Goal: Task Accomplishment & Management: Manage account settings

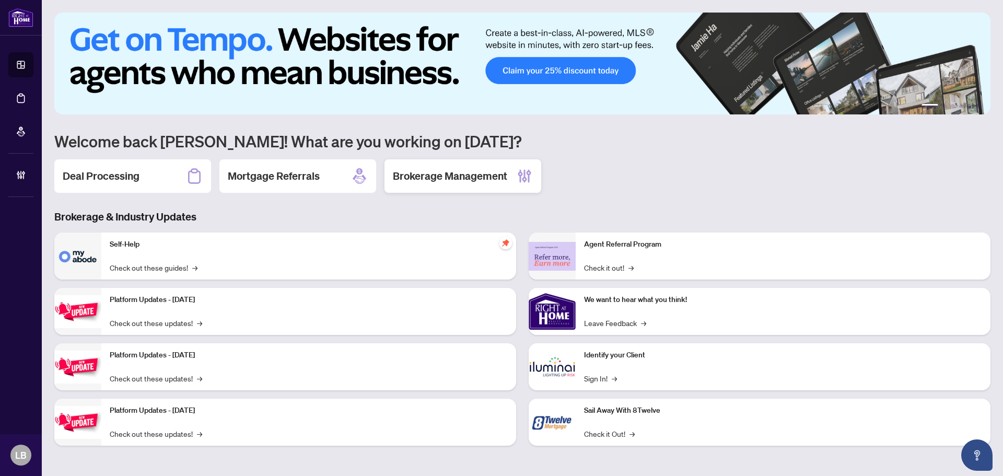
click at [424, 166] on div "Brokerage Management" at bounding box center [462, 175] width 157 height 33
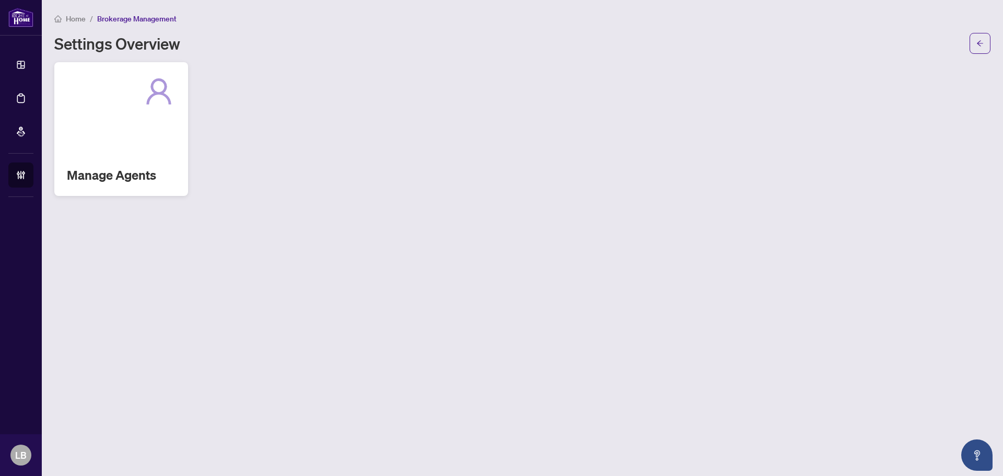
click at [119, 160] on div "Manage Agents" at bounding box center [121, 129] width 134 height 134
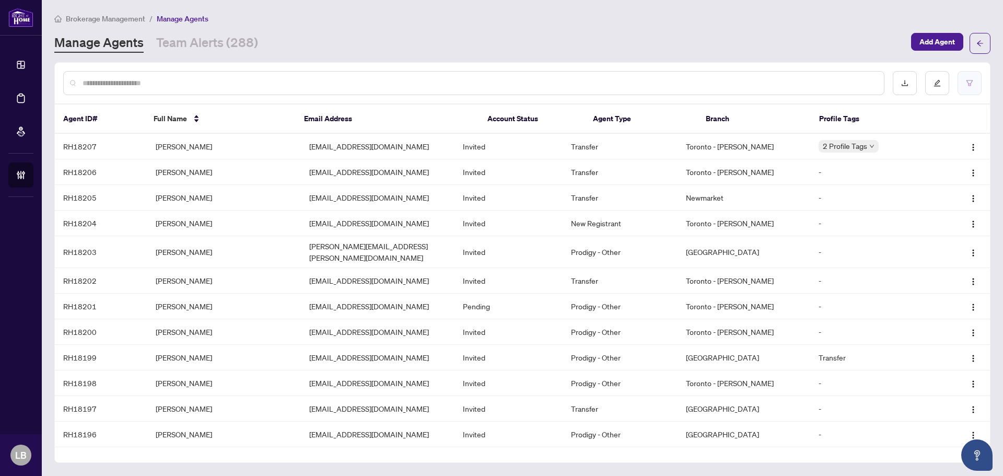
click at [965, 77] on button "button" at bounding box center [969, 83] width 24 height 24
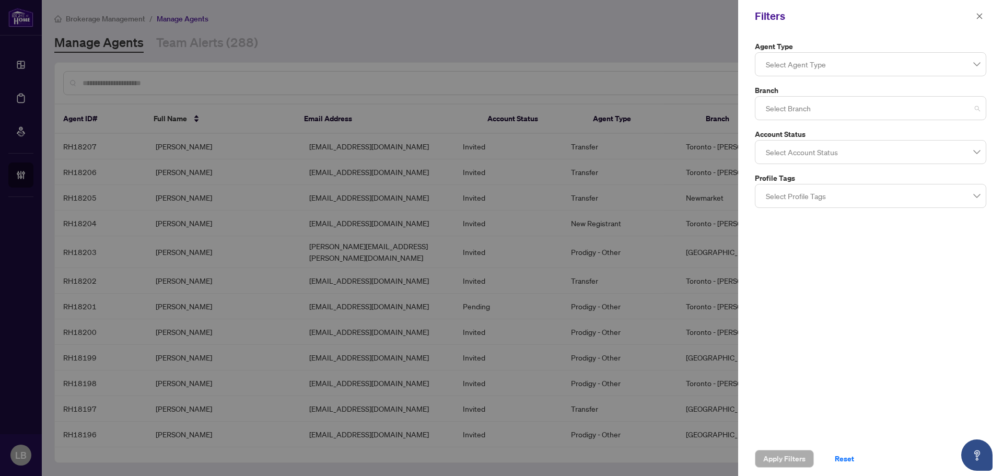
click at [776, 103] on div at bounding box center [871, 108] width 218 height 19
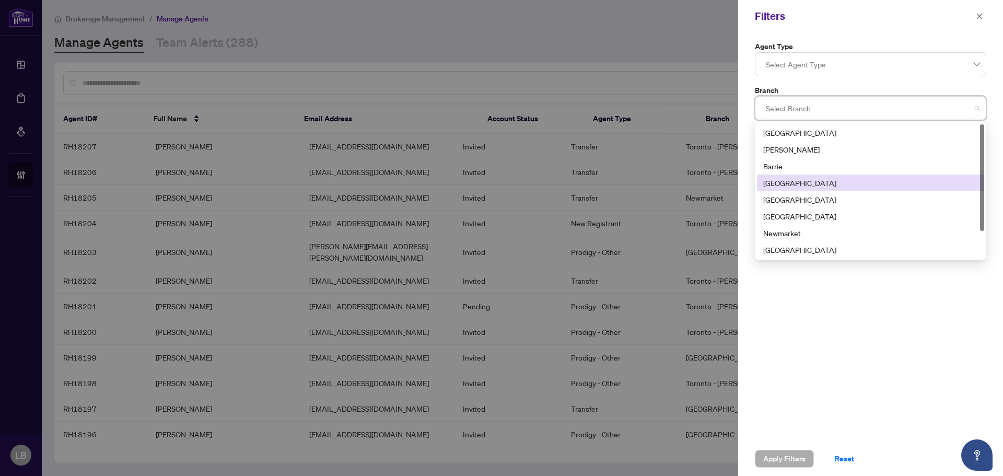
click at [776, 182] on div "[GEOGRAPHIC_DATA]" at bounding box center [870, 182] width 215 height 11
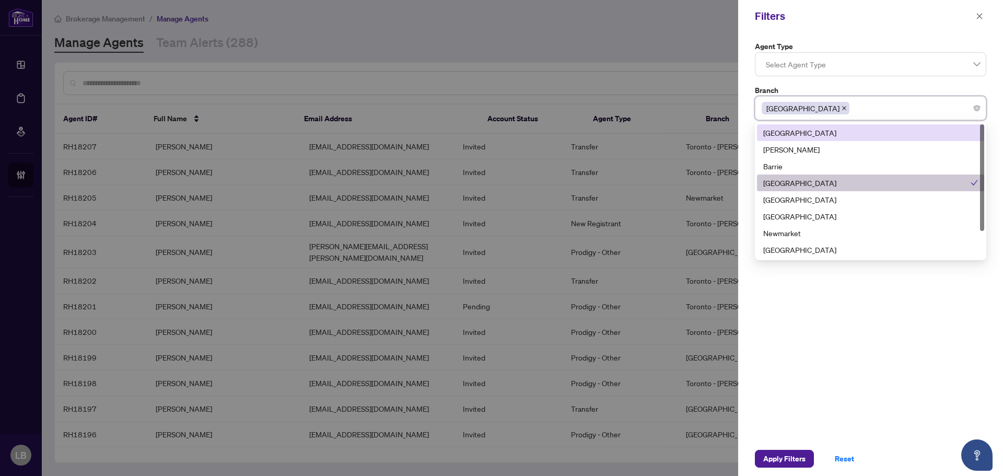
click at [823, 106] on div "[GEOGRAPHIC_DATA]" at bounding box center [871, 108] width 218 height 19
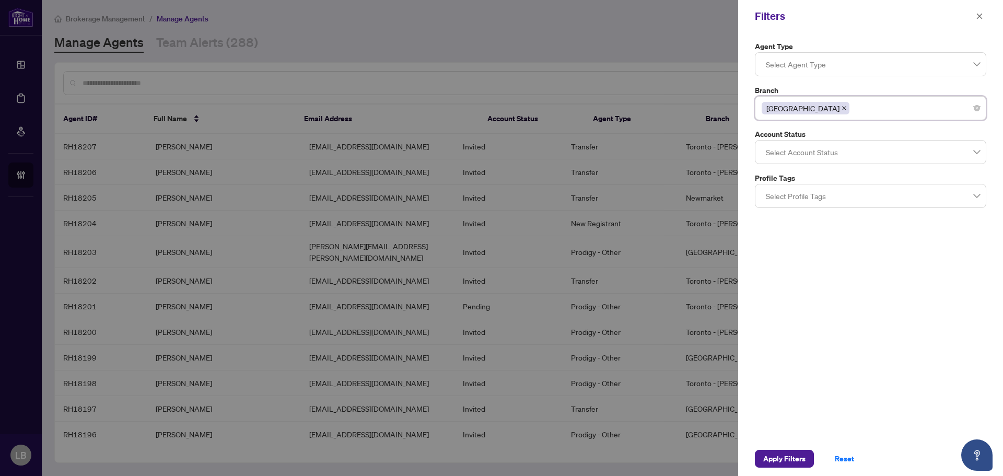
click at [785, 200] on div at bounding box center [871, 195] width 218 height 19
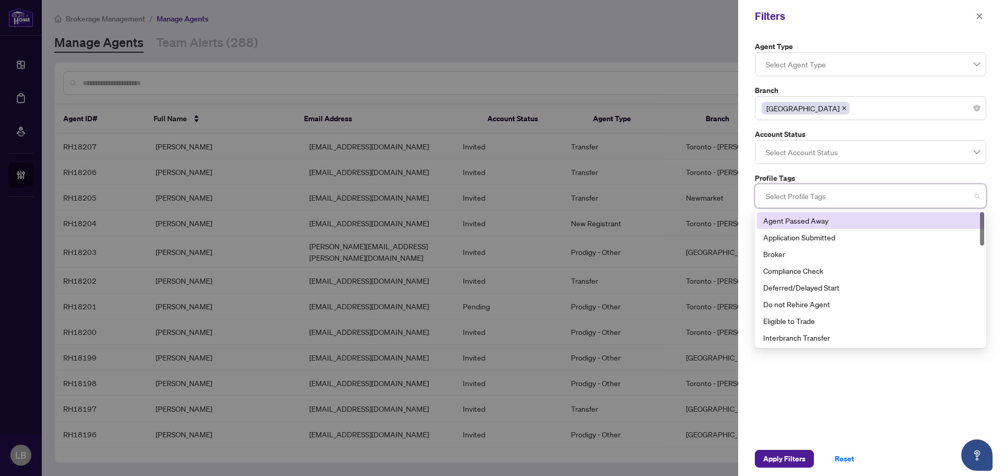
click at [785, 200] on div at bounding box center [871, 195] width 218 height 19
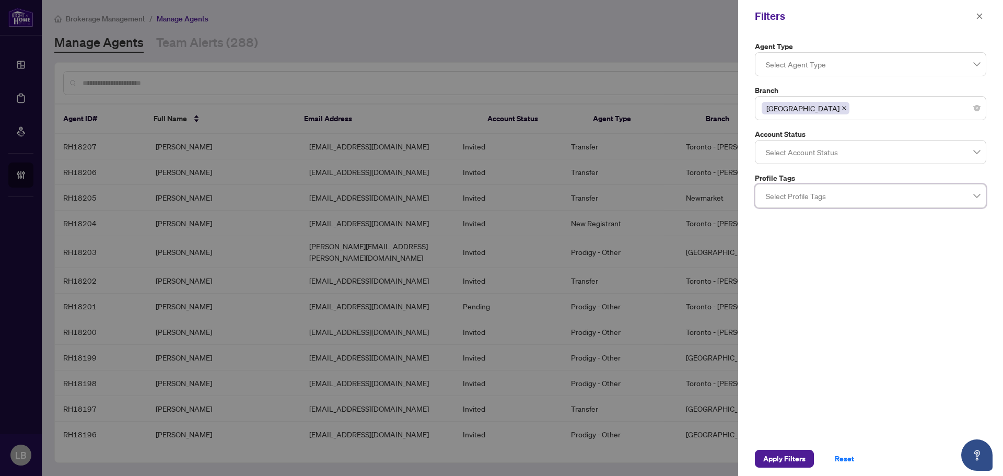
click at [786, 155] on div at bounding box center [871, 152] width 218 height 19
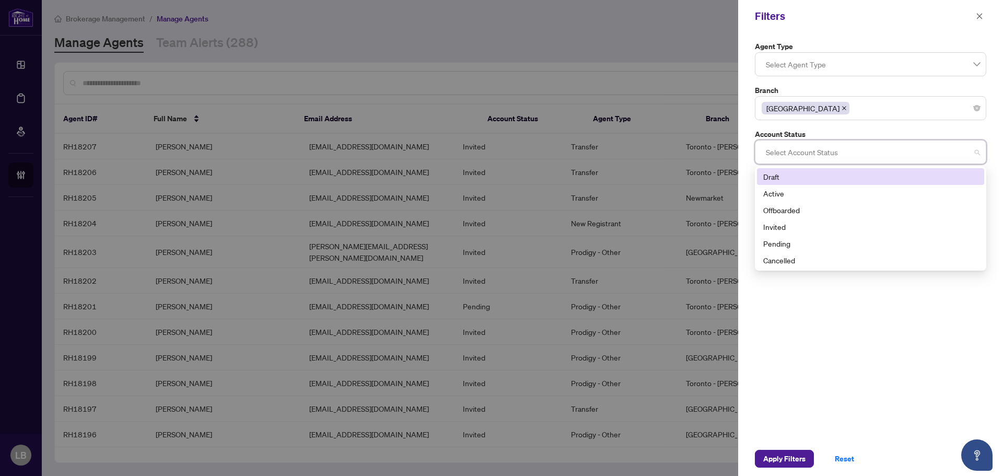
click at [786, 155] on div at bounding box center [871, 152] width 218 height 19
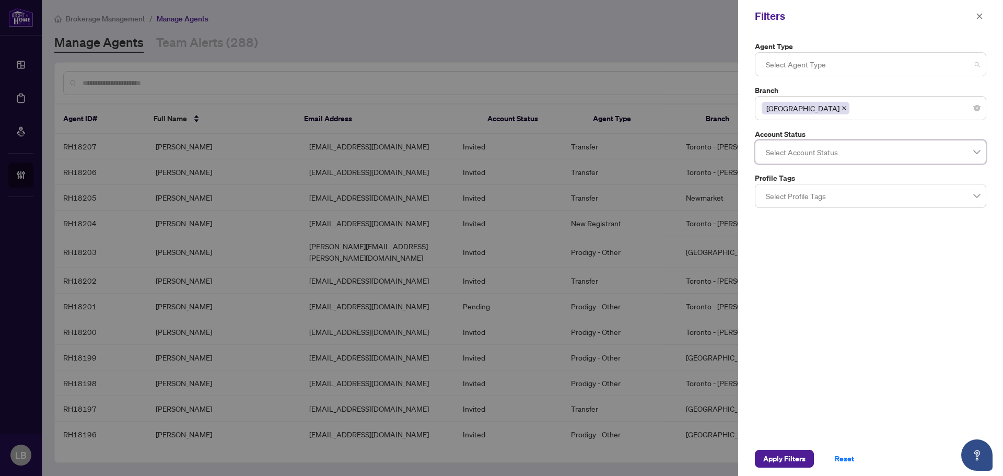
click at [782, 62] on div at bounding box center [871, 64] width 218 height 19
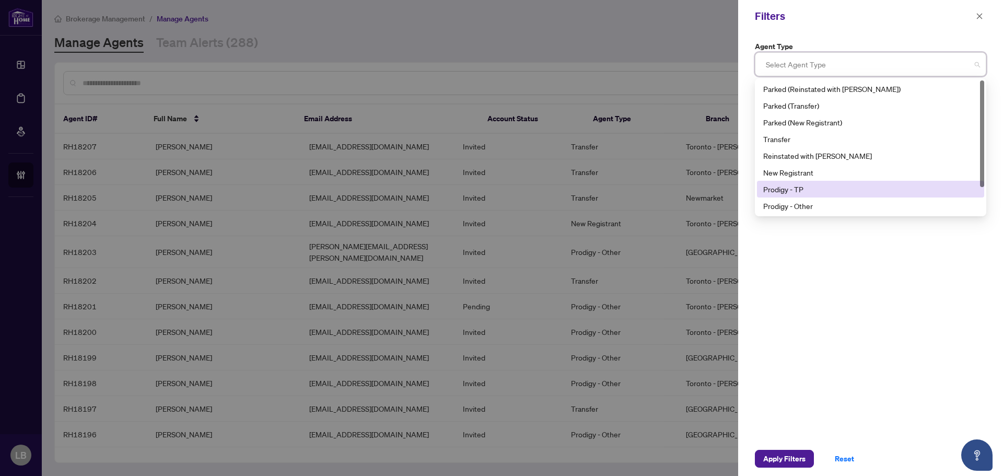
click at [782, 185] on div "Prodigy - TP" at bounding box center [870, 188] width 215 height 11
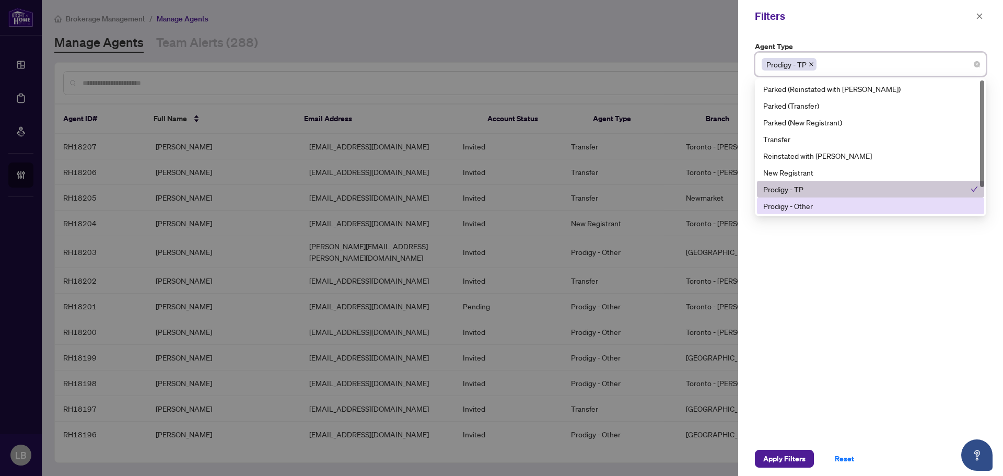
click at [783, 204] on div "Prodigy - Other" at bounding box center [870, 205] width 215 height 11
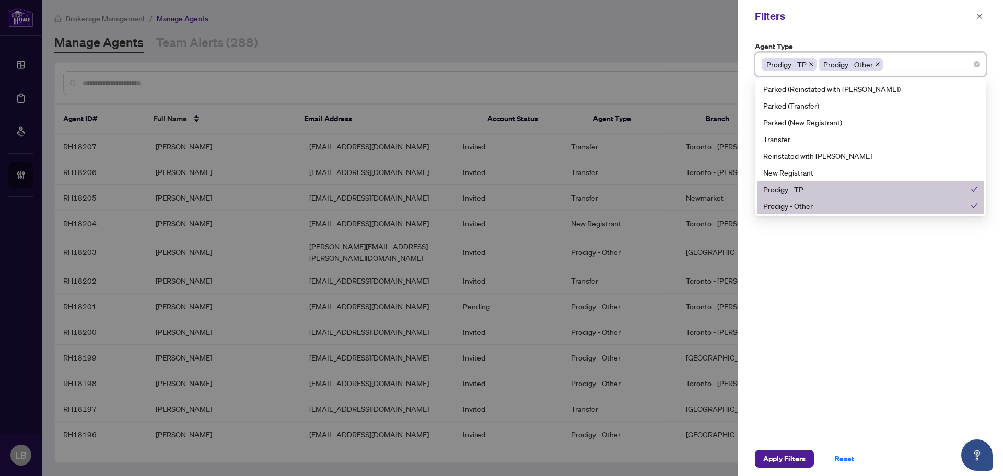
click at [787, 239] on div "Agent Type Prodigy - TP Prodigy - Other 9 10 11 Parked (Reinstated with [PERSON…" at bounding box center [870, 236] width 265 height 409
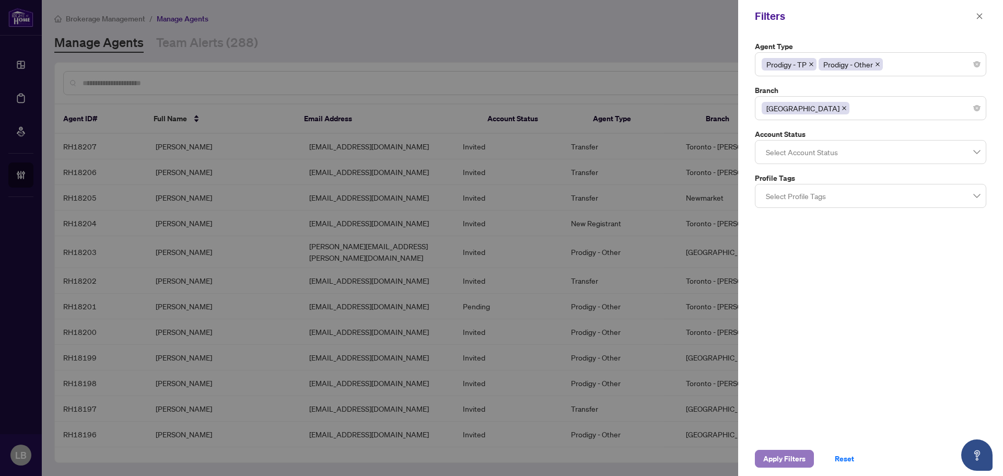
click at [797, 462] on span "Apply Filters" at bounding box center [784, 458] width 42 height 17
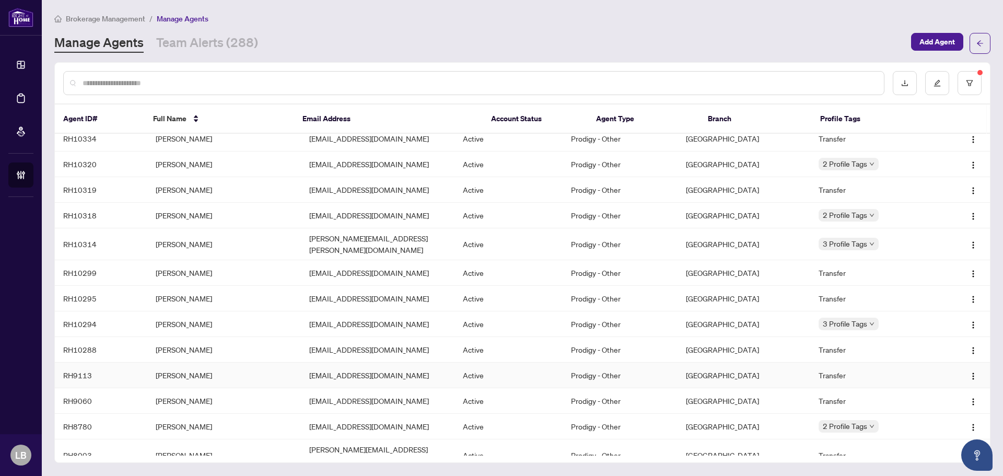
scroll to position [753, 0]
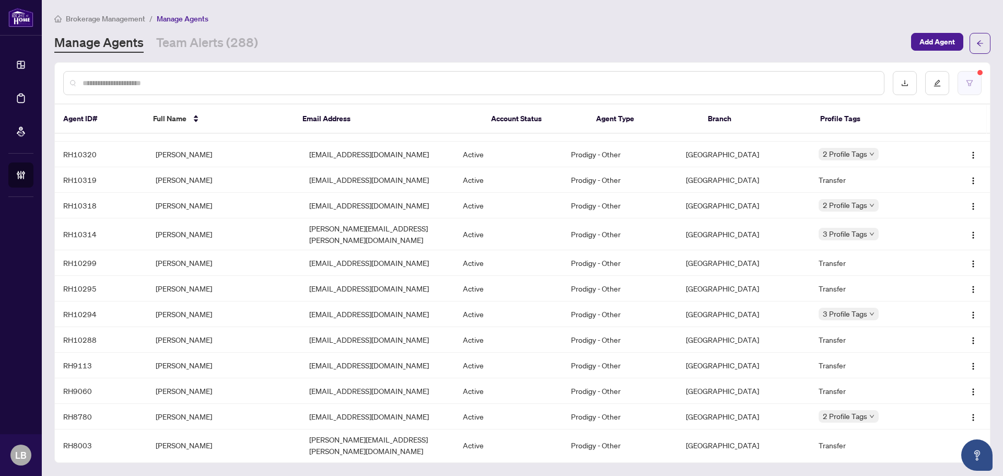
click at [969, 83] on icon "filter" at bounding box center [969, 82] width 7 height 7
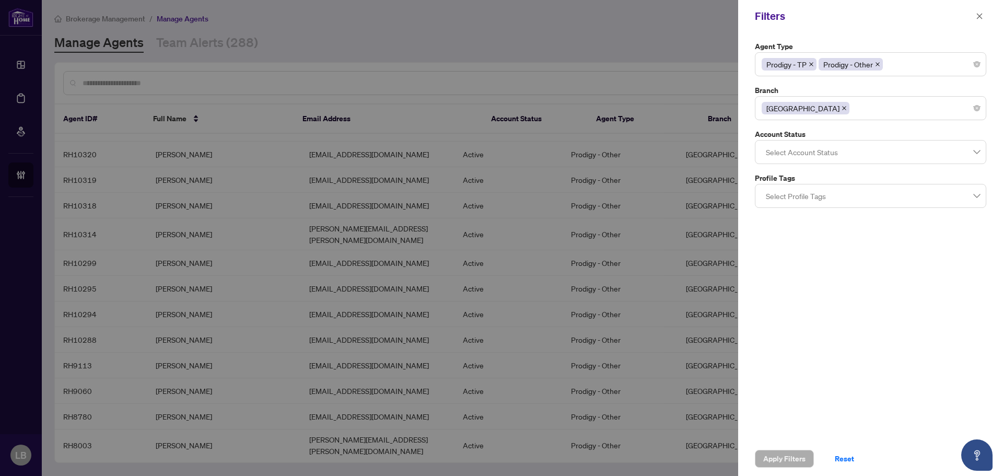
click at [785, 190] on div at bounding box center [871, 195] width 218 height 19
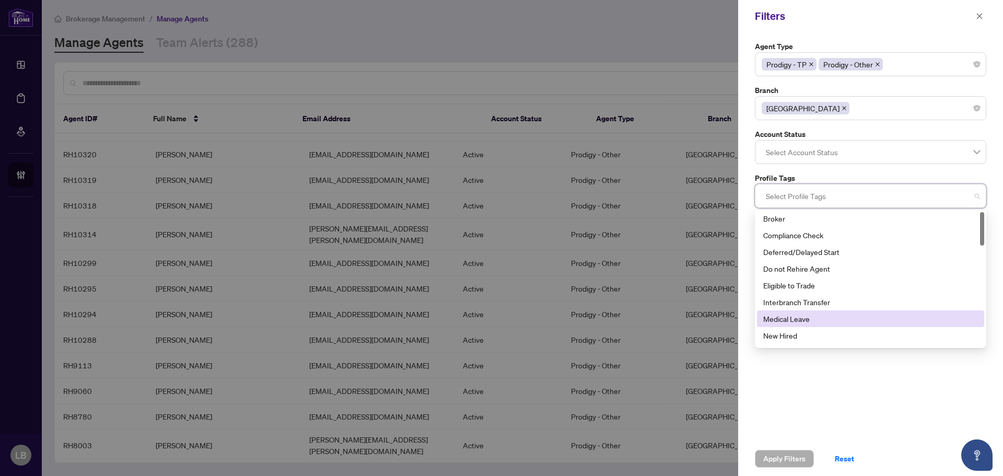
scroll to position [0, 0]
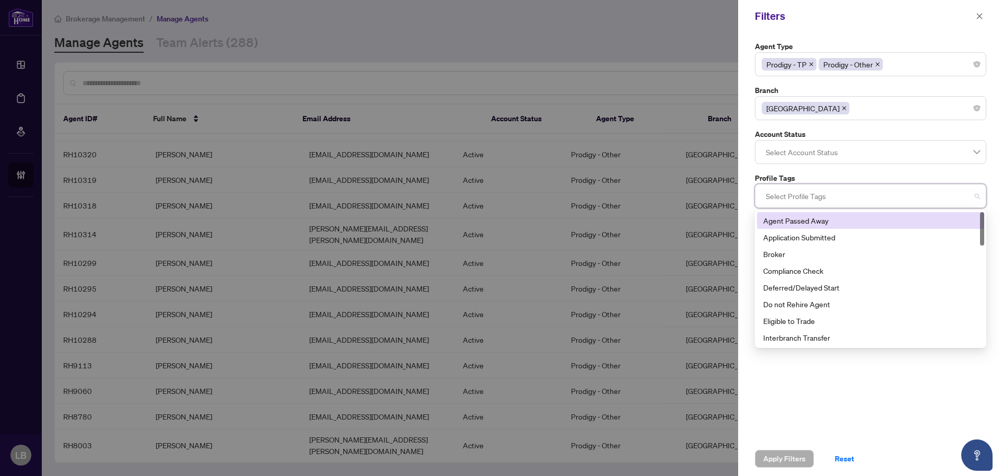
click at [794, 193] on div at bounding box center [871, 195] width 218 height 19
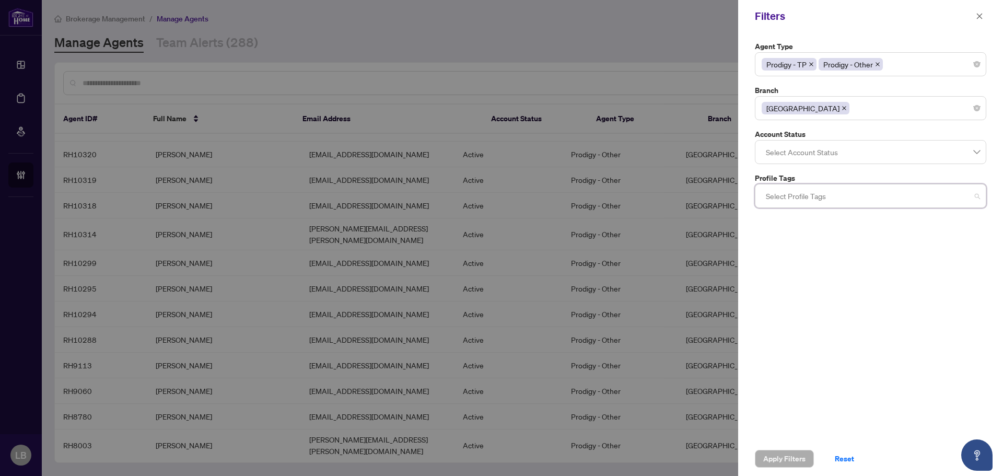
click at [794, 193] on div at bounding box center [871, 195] width 218 height 19
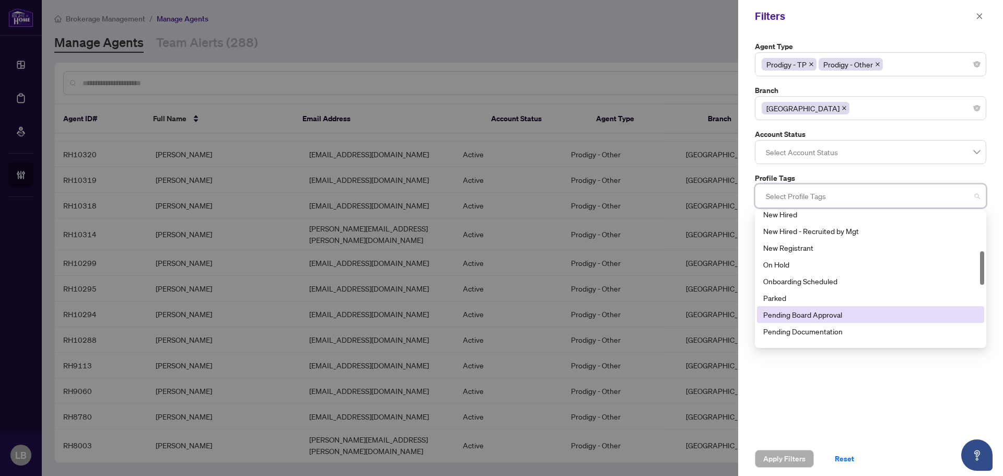
scroll to position [209, 0]
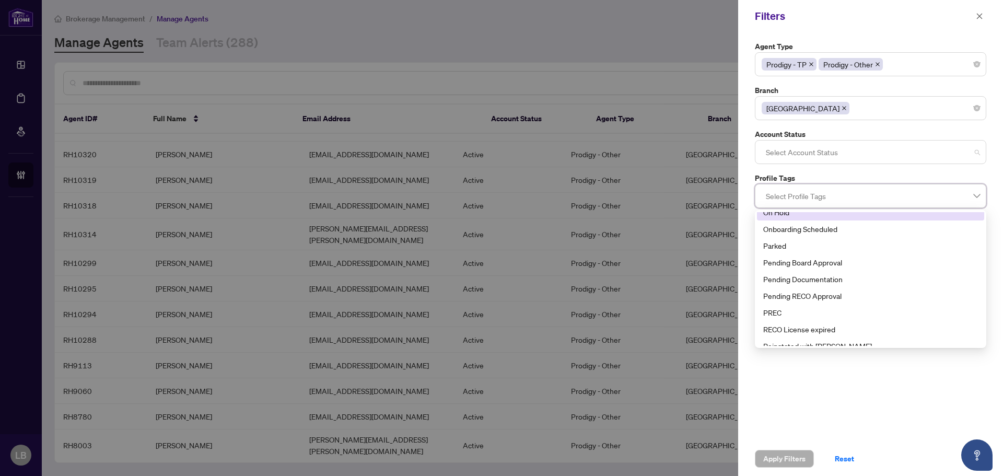
click at [800, 149] on div at bounding box center [871, 152] width 218 height 19
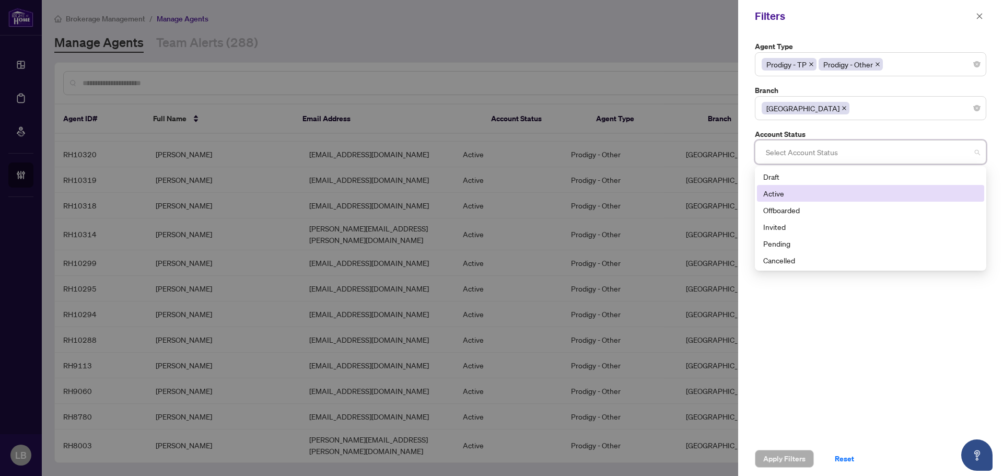
click at [781, 195] on div "Active" at bounding box center [870, 193] width 215 height 11
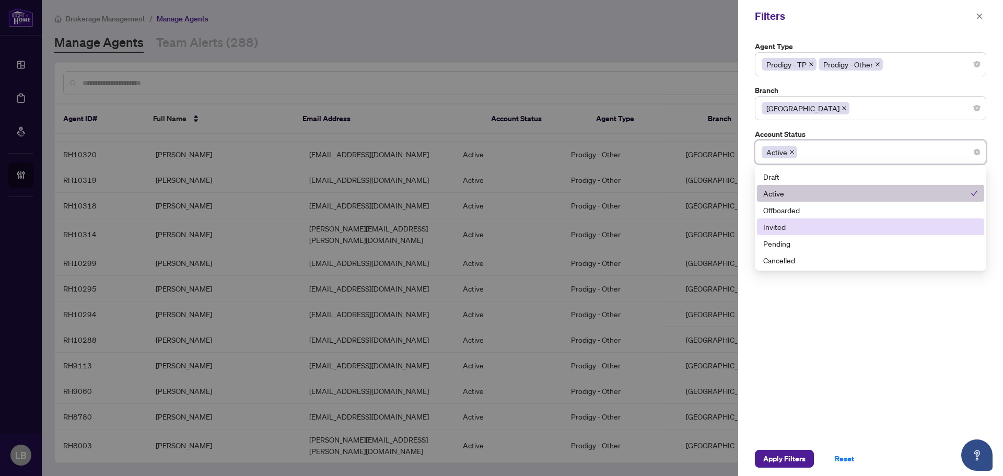
click at [783, 230] on div "Invited" at bounding box center [870, 226] width 215 height 11
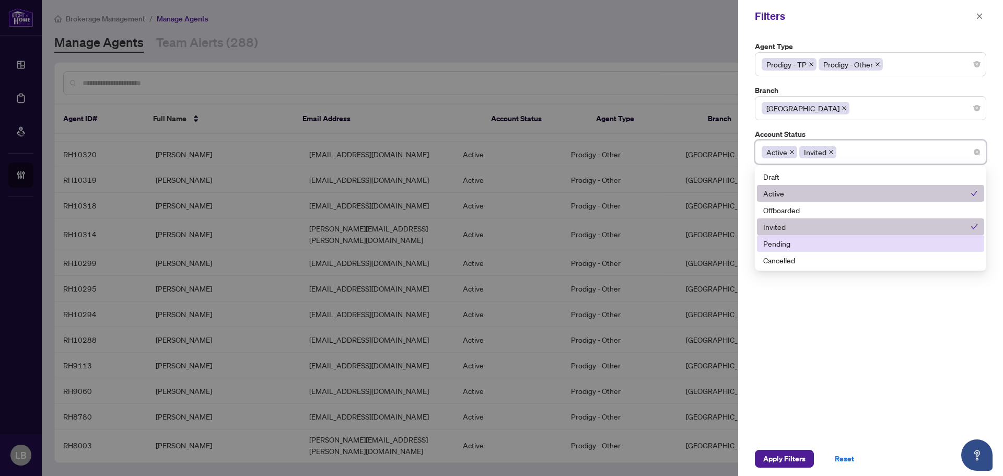
click at [782, 245] on div "Pending" at bounding box center [870, 243] width 215 height 11
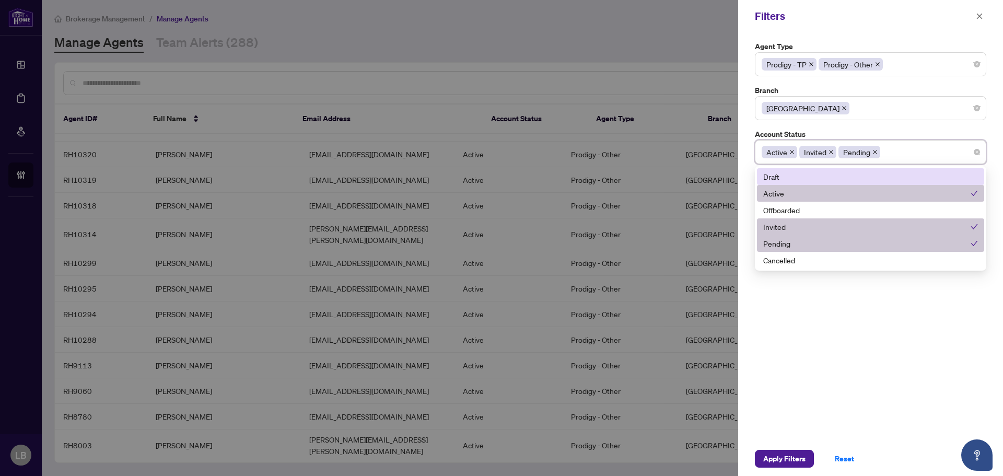
click at [776, 177] on div "Draft" at bounding box center [870, 176] width 215 height 11
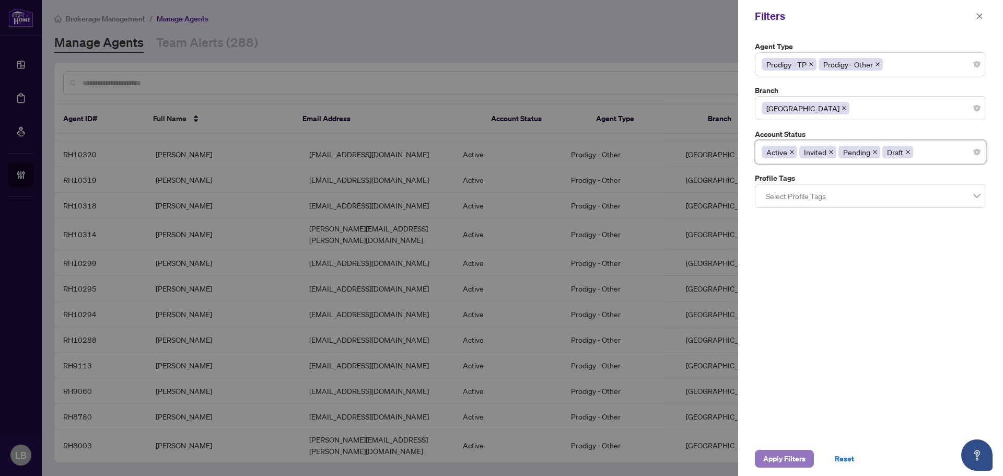
click at [783, 456] on span "Apply Filters" at bounding box center [784, 458] width 42 height 17
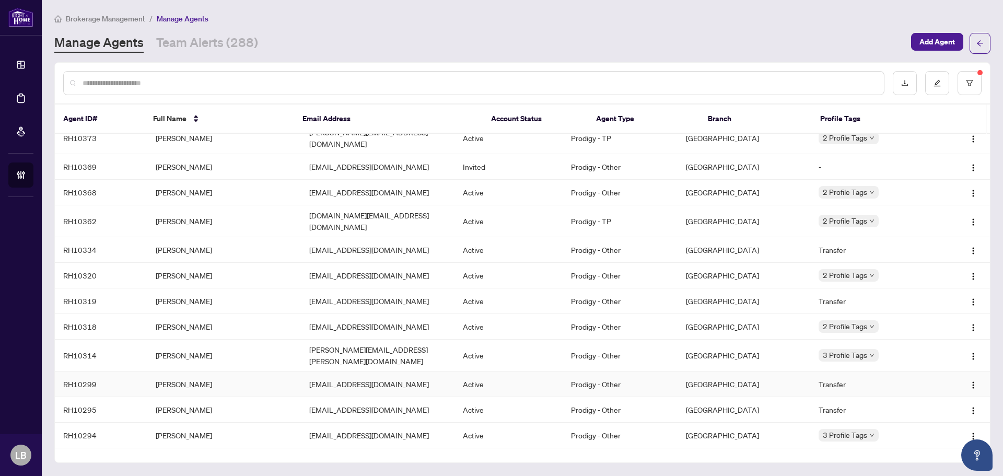
scroll to position [545, 0]
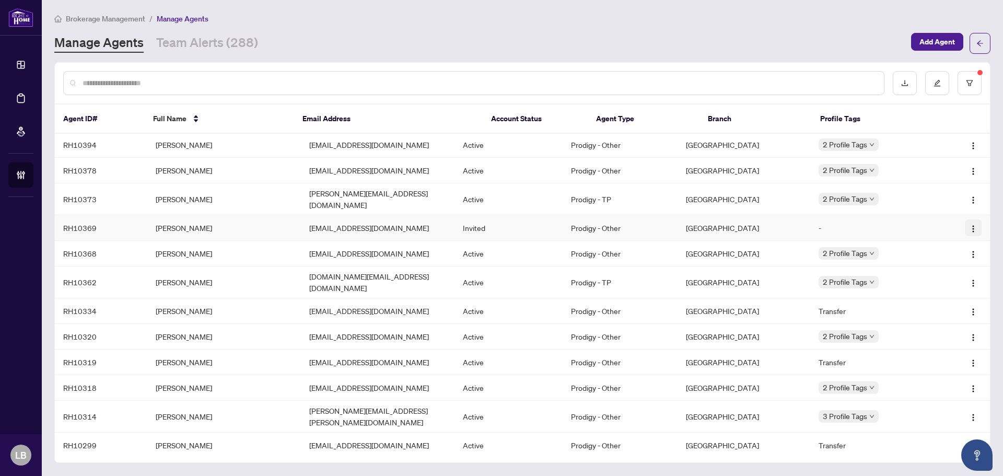
click at [970, 225] on img "button" at bounding box center [973, 229] width 8 height 8
click at [949, 256] on span "Resend Invitation" at bounding box center [941, 252] width 57 height 11
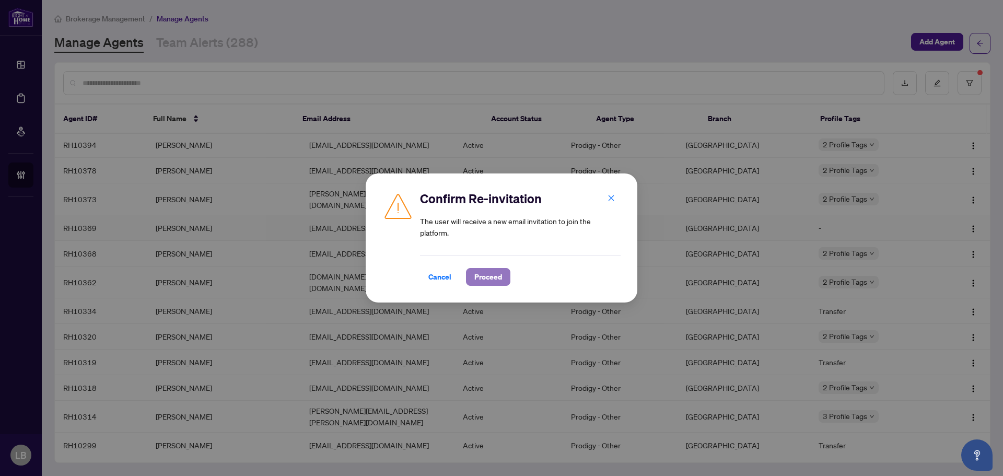
click at [495, 275] on span "Proceed" at bounding box center [488, 276] width 28 height 17
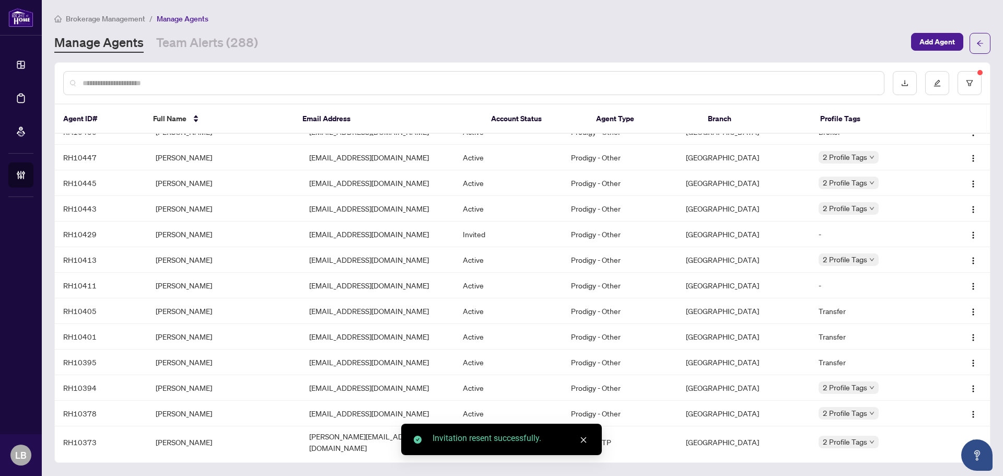
scroll to position [284, 0]
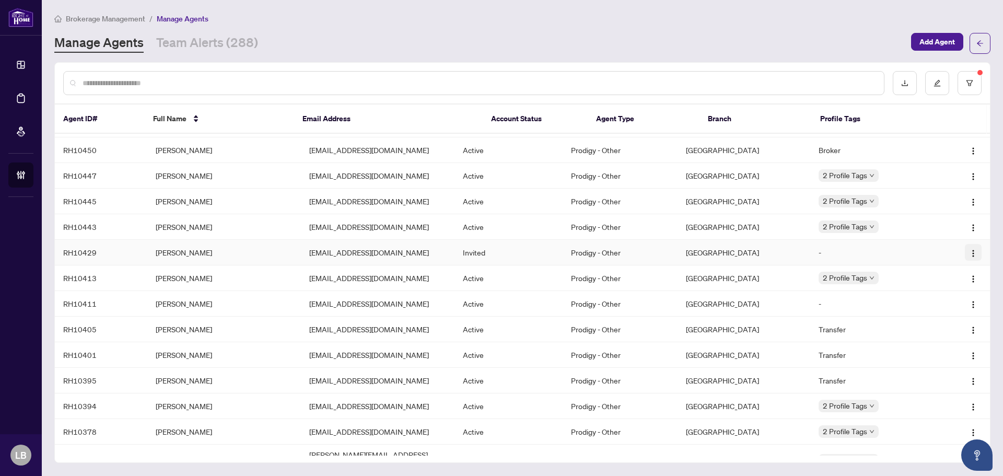
click at [969, 249] on img "button" at bounding box center [973, 253] width 8 height 8
click at [944, 283] on span "Resend Invitation" at bounding box center [941, 282] width 57 height 11
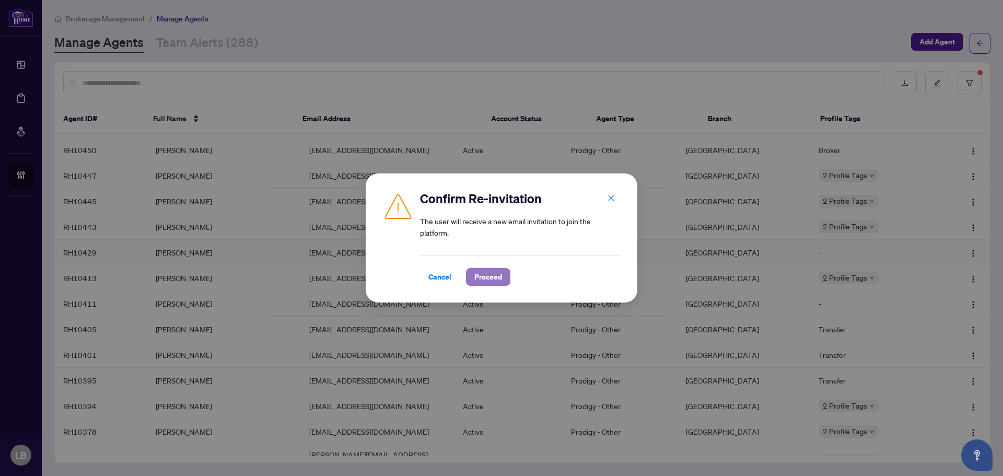
click at [482, 272] on span "Proceed" at bounding box center [488, 276] width 28 height 17
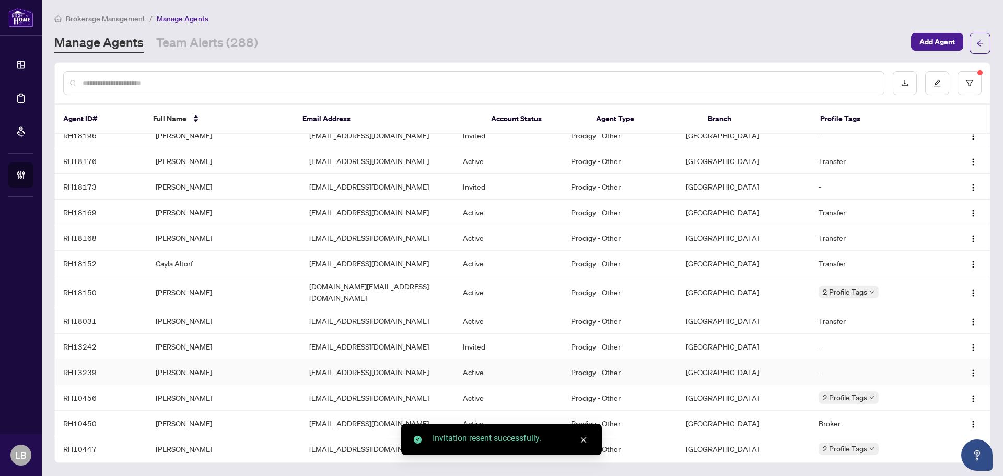
scroll to position [0, 0]
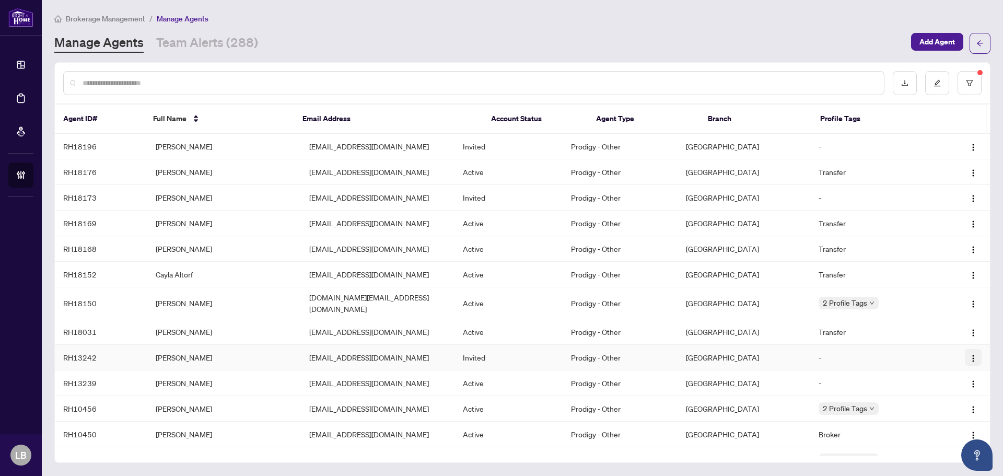
click at [969, 354] on img "button" at bounding box center [973, 358] width 8 height 8
click at [939, 390] on span "Resend Invitation" at bounding box center [941, 387] width 57 height 11
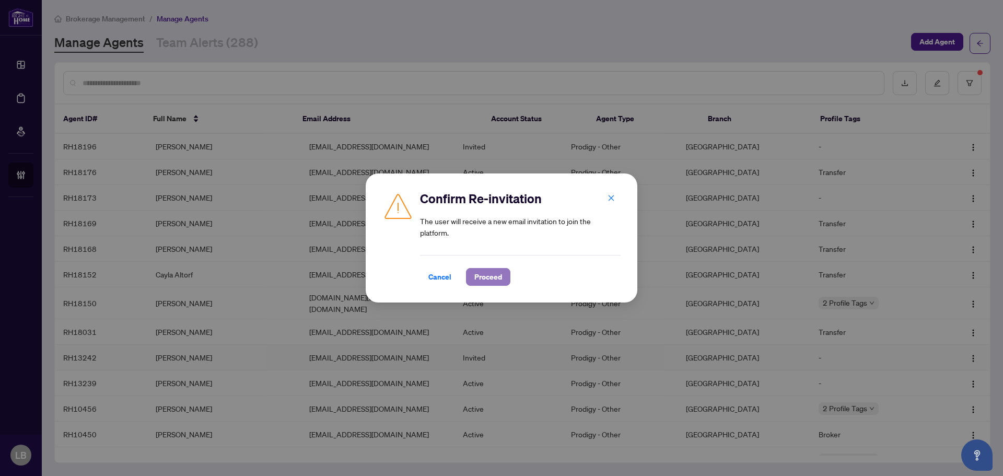
click at [495, 271] on span "Proceed" at bounding box center [488, 276] width 28 height 17
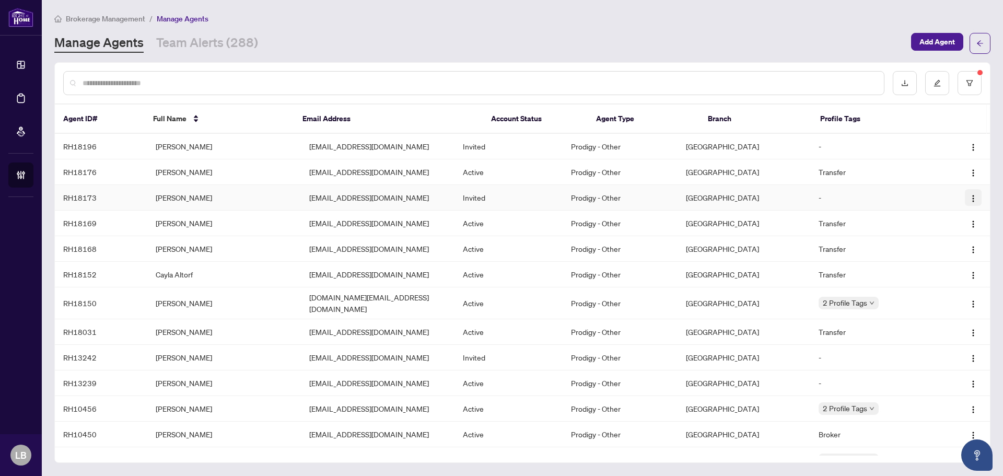
click at [969, 198] on img "button" at bounding box center [973, 198] width 8 height 8
click at [945, 237] on span "Resend Invitation" at bounding box center [941, 234] width 57 height 11
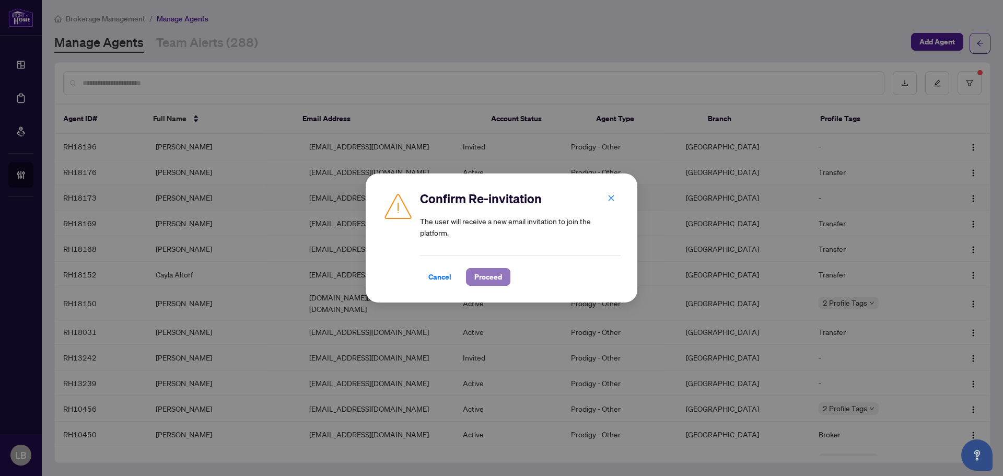
click at [480, 275] on span "Proceed" at bounding box center [488, 276] width 28 height 17
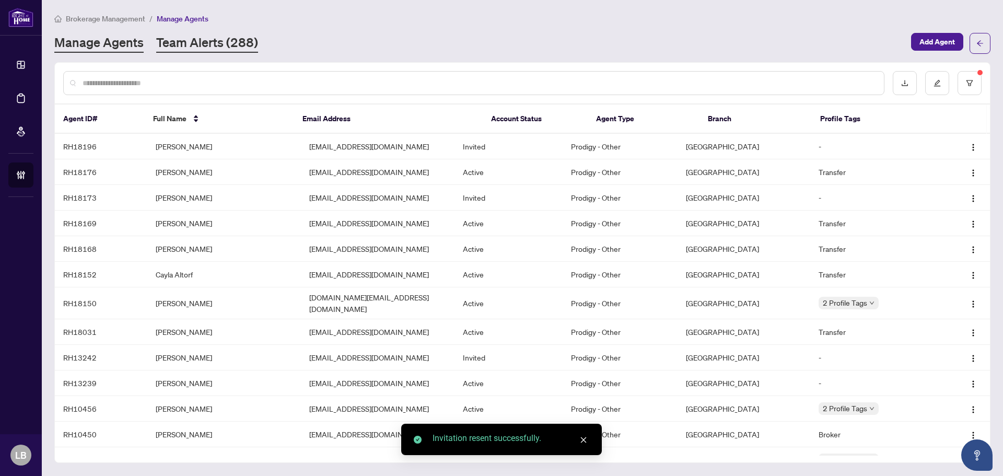
click at [221, 48] on link "Team Alerts (288)" at bounding box center [207, 43] width 102 height 19
